Goal: Find specific page/section: Find specific page/section

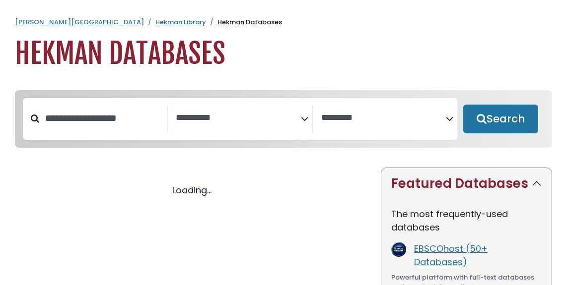
select select "Database Subject Filter"
select select "Database Vendors Filter"
select select "Database Subject Filter"
select select "Database Vendors Filter"
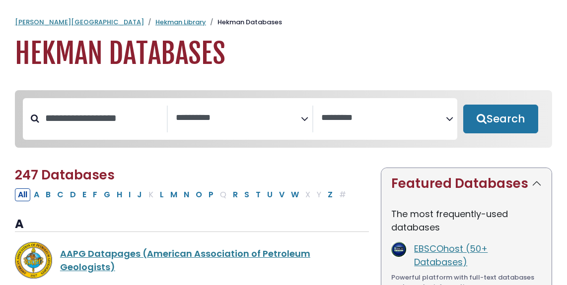
click at [155, 21] on link "Hekman Library" at bounding box center [180, 21] width 51 height 9
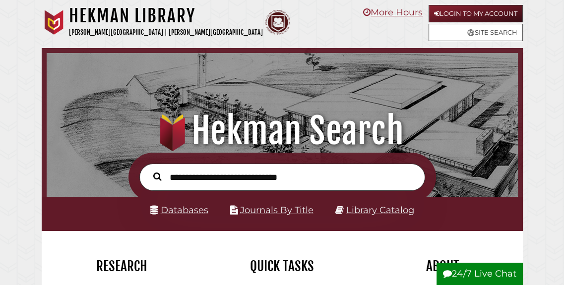
scroll to position [156, 467]
